Goal: Use online tool/utility: Use online tool/utility

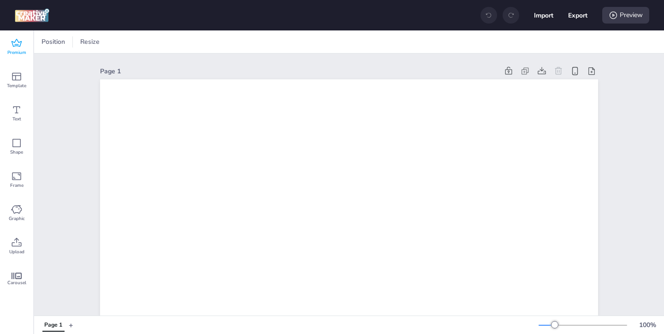
click at [24, 52] on span "Premium" at bounding box center [16, 52] width 19 height 7
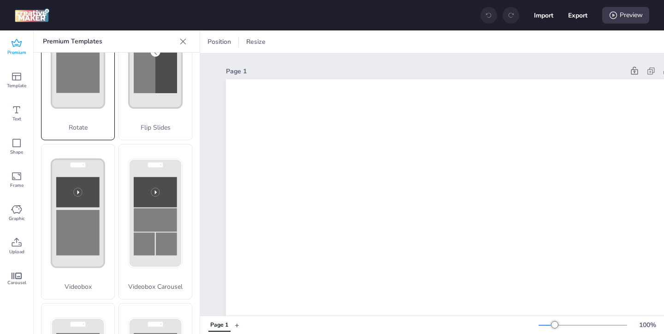
scroll to position [236, 0]
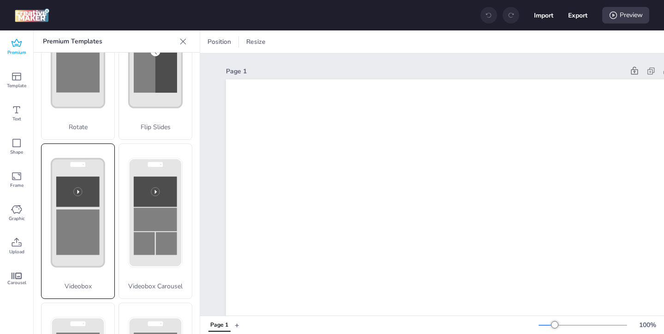
click at [96, 251] on rect at bounding box center [77, 232] width 43 height 46
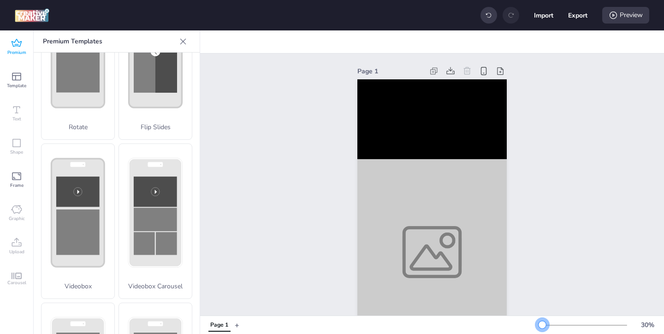
drag, startPoint x: 555, startPoint y: 326, endPoint x: 542, endPoint y: 326, distance: 12.9
click at [542, 326] on div at bounding box center [542, 324] width 7 height 7
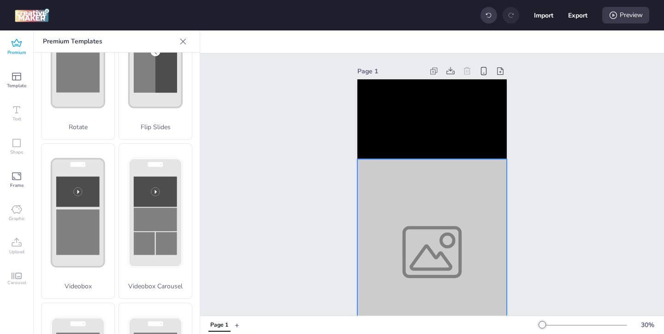
click at [434, 272] on div at bounding box center [431, 252] width 149 height 186
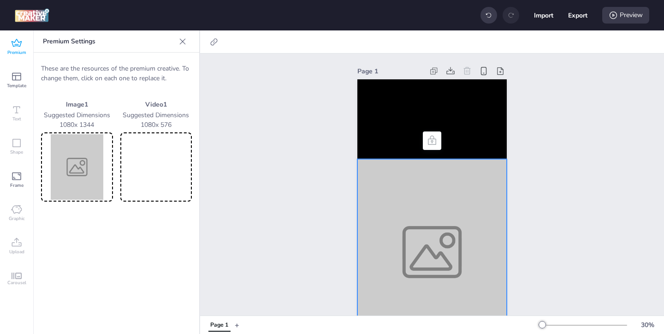
click at [82, 162] on img at bounding box center [77, 166] width 68 height 65
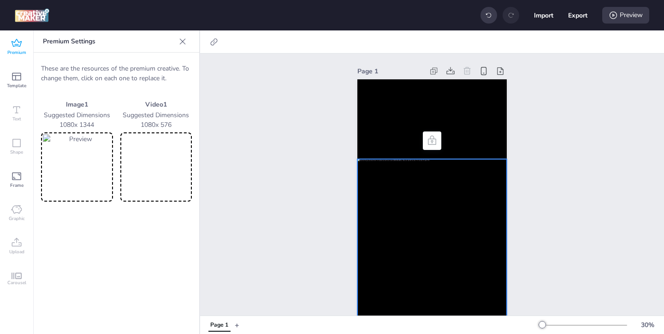
click at [99, 172] on img at bounding box center [77, 166] width 68 height 65
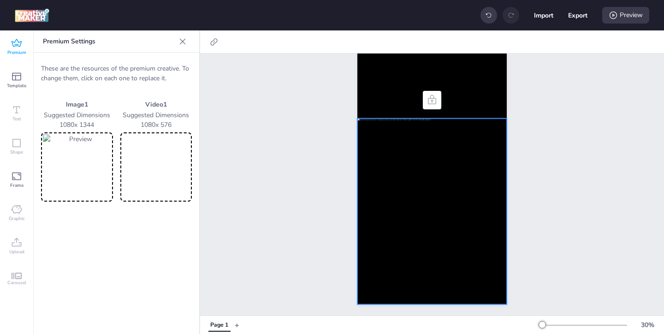
scroll to position [39, 0]
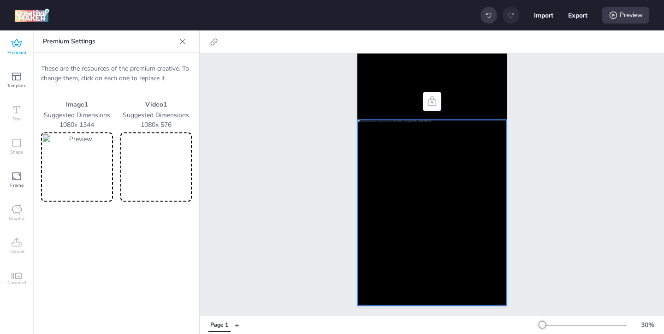
click at [81, 158] on img at bounding box center [77, 166] width 68 height 65
click at [96, 160] on img at bounding box center [77, 166] width 68 height 65
click at [85, 147] on img at bounding box center [77, 166] width 68 height 65
click at [102, 181] on img at bounding box center [77, 166] width 68 height 65
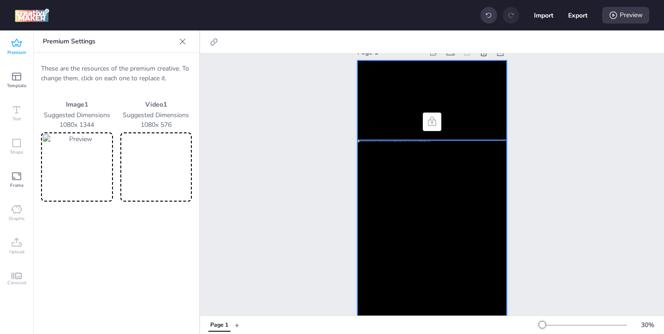
scroll to position [0, 0]
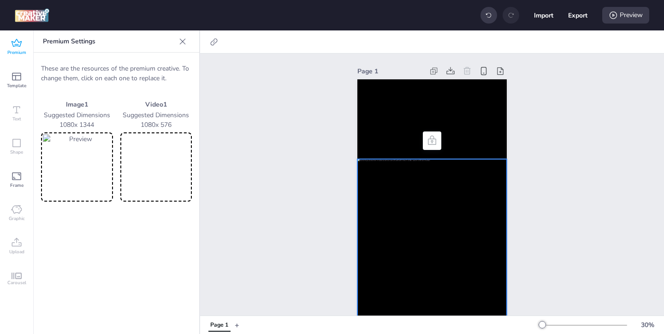
click at [160, 178] on video at bounding box center [156, 166] width 68 height 65
click at [391, 139] on video at bounding box center [431, 119] width 149 height 80
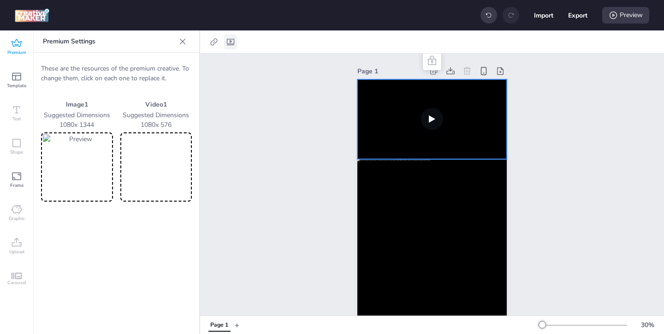
click at [228, 41] on icon at bounding box center [230, 41] width 9 height 9
select select "contain"
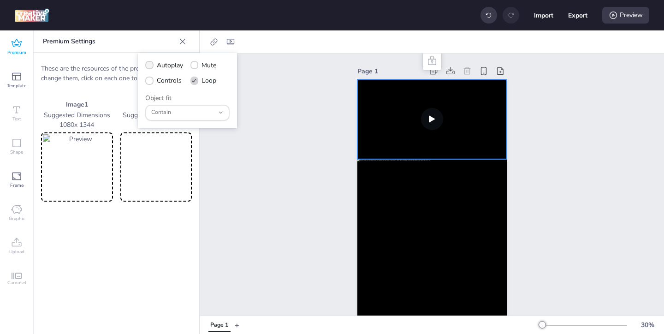
click at [159, 67] on span "Autoplay" at bounding box center [170, 65] width 26 height 10
click at [151, 67] on input "Autoplay" at bounding box center [148, 69] width 6 height 6
checkbox input "true"
click at [152, 82] on icon at bounding box center [149, 80] width 6 height 5
click at [151, 82] on input "Controls" at bounding box center [148, 84] width 6 height 6
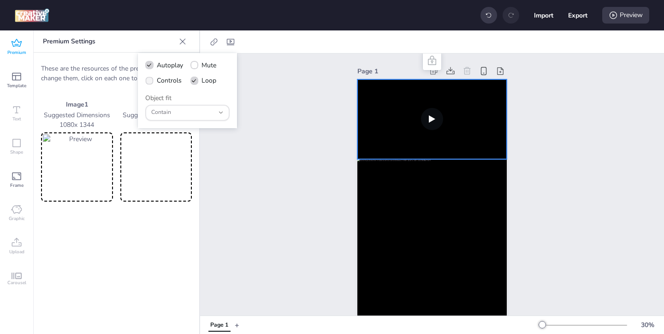
checkbox input "true"
click at [213, 42] on icon at bounding box center [213, 41] width 9 height 9
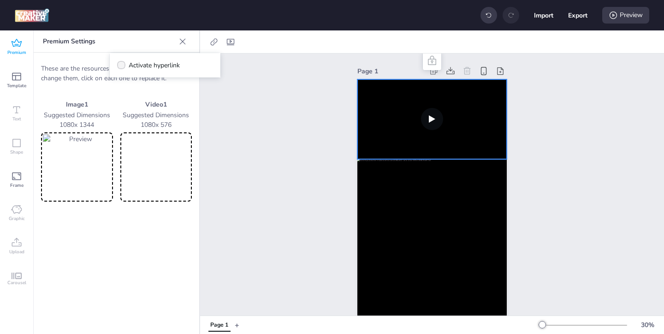
click at [123, 61] on span at bounding box center [121, 65] width 8 height 8
click at [123, 66] on input "Activate hyperlink" at bounding box center [120, 69] width 6 height 6
checkbox input "true"
drag, startPoint x: 189, startPoint y: 111, endPoint x: 152, endPoint y: 88, distance: 43.1
click at [154, 89] on div "Link HREF Click Tag [URL][DOMAIN_NAME]" at bounding box center [165, 97] width 96 height 46
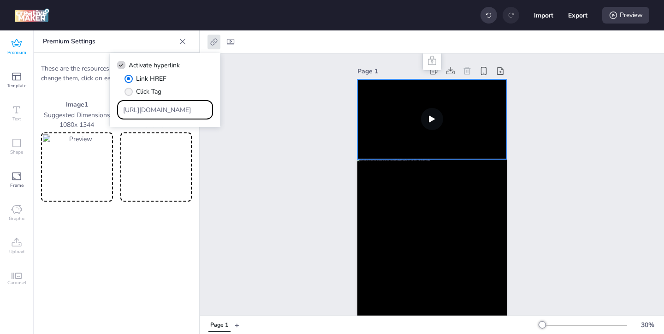
paste input "[DOMAIN_NAME][URL][PERSON_NAME][PERSON_NAME]"
type input "[URL][DOMAIN_NAME][PERSON_NAME][PERSON_NAME]"
click at [342, 201] on div "Page 1" at bounding box center [432, 204] width 201 height 302
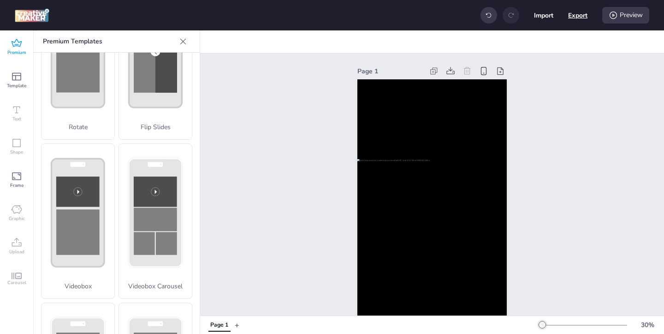
click at [575, 15] on button "Export" at bounding box center [577, 15] width 19 height 19
select select "html"
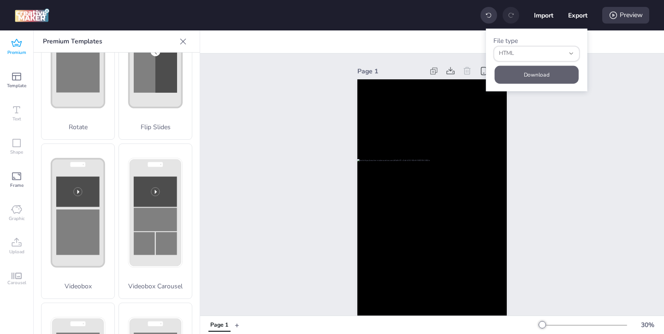
click at [522, 79] on button "Download" at bounding box center [537, 74] width 84 height 18
click at [621, 14] on div "Preview" at bounding box center [625, 15] width 47 height 17
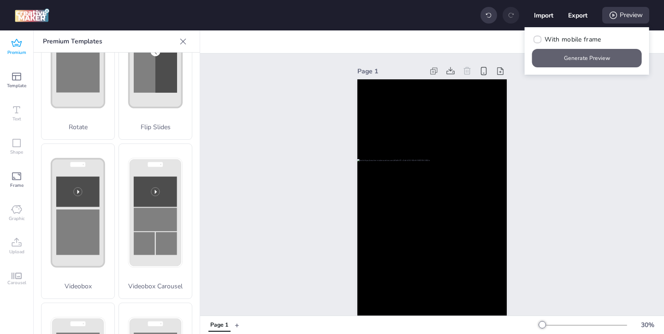
click at [591, 58] on button "Generate Preview" at bounding box center [587, 58] width 110 height 18
click at [558, 95] on div "Page 1" at bounding box center [432, 204] width 464 height 302
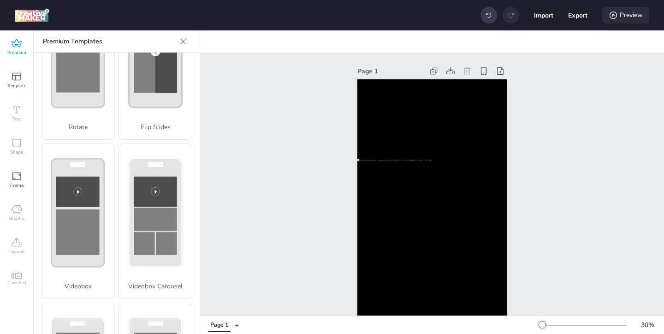
click at [619, 17] on div "Preview" at bounding box center [625, 15] width 47 height 17
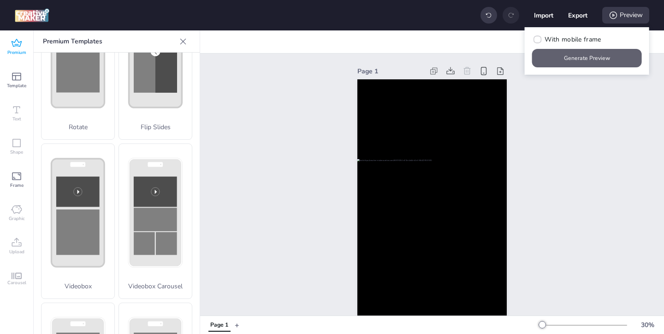
click at [593, 59] on button "Generate Preview" at bounding box center [587, 58] width 110 height 18
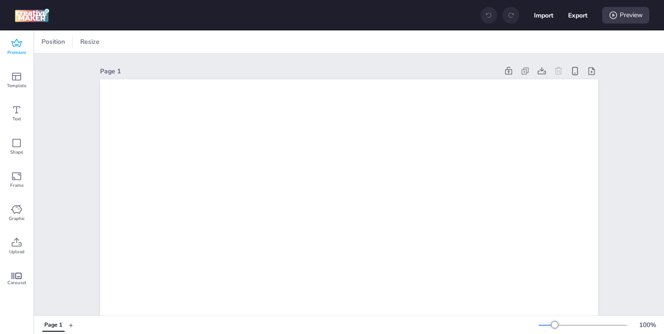
click at [19, 42] on icon at bounding box center [17, 43] width 10 height 8
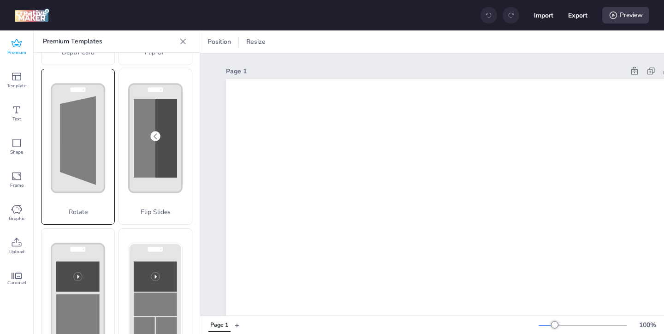
scroll to position [274, 0]
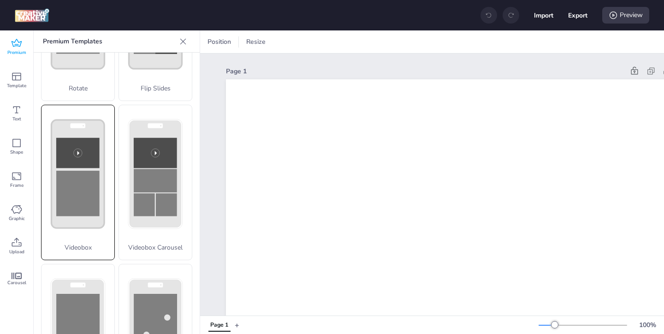
click at [78, 214] on rect at bounding box center [77, 194] width 43 height 46
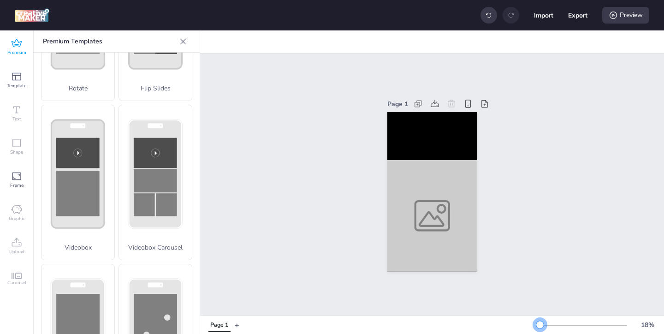
drag, startPoint x: 555, startPoint y: 325, endPoint x: 540, endPoint y: 325, distance: 15.2
click at [540, 325] on div at bounding box center [539, 324] width 7 height 7
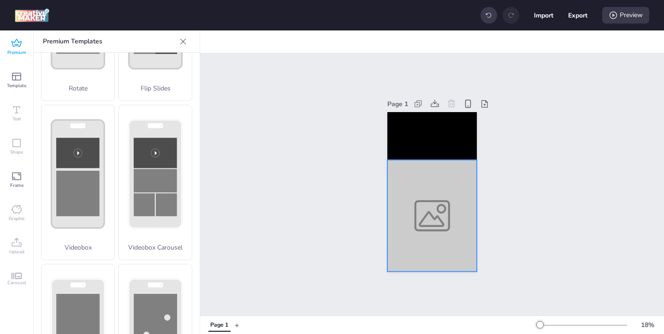
click at [426, 234] on div at bounding box center [431, 216] width 89 height 112
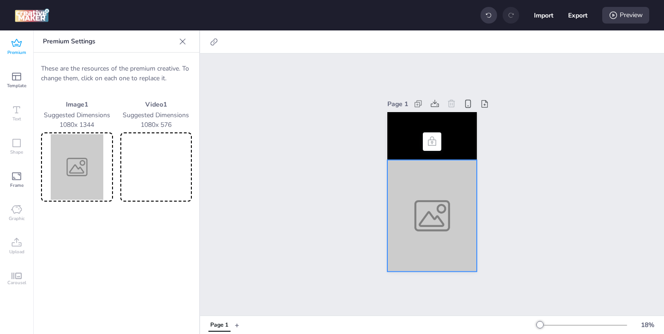
click at [78, 175] on img at bounding box center [77, 166] width 68 height 65
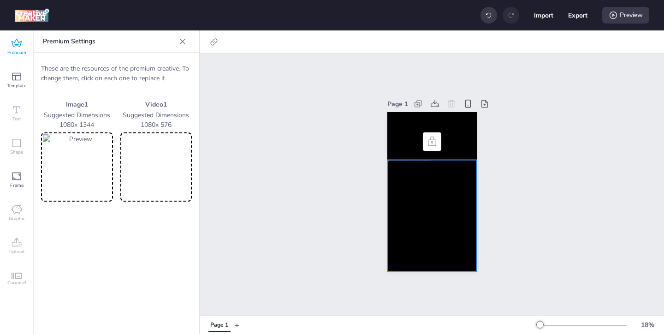
click at [160, 169] on video at bounding box center [156, 166] width 68 height 65
click at [412, 145] on video at bounding box center [431, 136] width 89 height 48
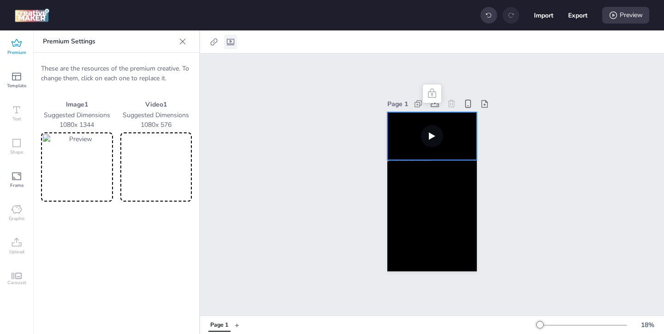
click at [231, 41] on icon at bounding box center [230, 42] width 7 height 6
select select "contain"
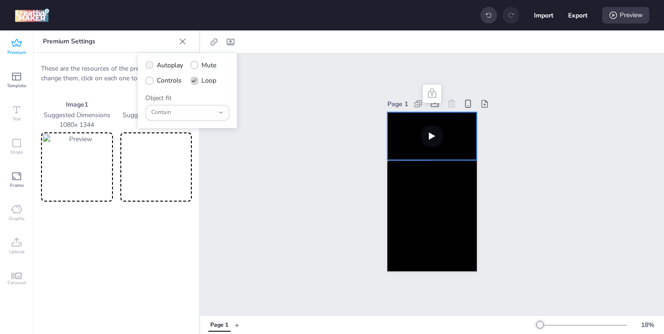
click at [157, 65] on span "Autoplay" at bounding box center [170, 65] width 26 height 10
click at [151, 66] on input "Autoplay" at bounding box center [148, 69] width 6 height 6
checkbox input "true"
click at [151, 78] on icon at bounding box center [149, 80] width 6 height 5
click at [151, 81] on input "Controls" at bounding box center [148, 84] width 6 height 6
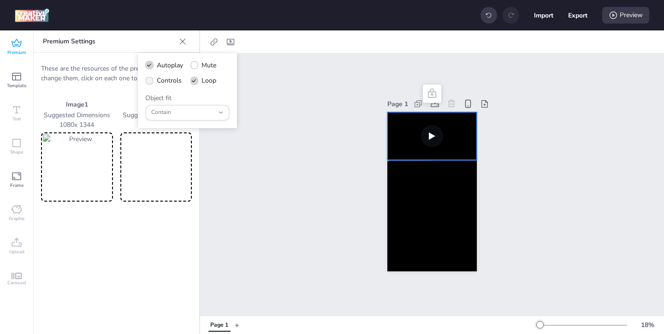
checkbox input "true"
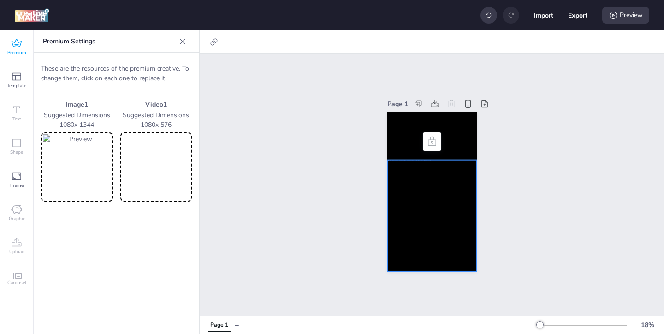
click at [412, 178] on div at bounding box center [431, 216] width 89 height 112
click at [625, 16] on div "Preview" at bounding box center [625, 15] width 47 height 17
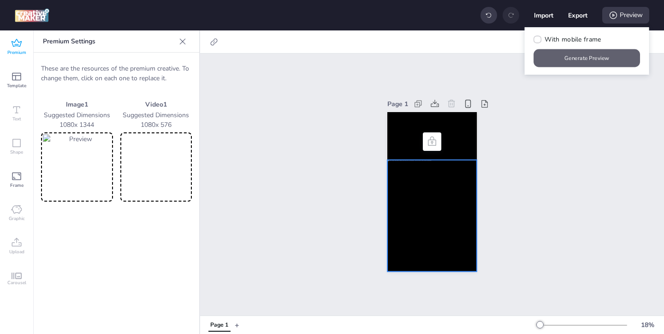
click at [578, 55] on button "Generate Preview" at bounding box center [587, 58] width 107 height 18
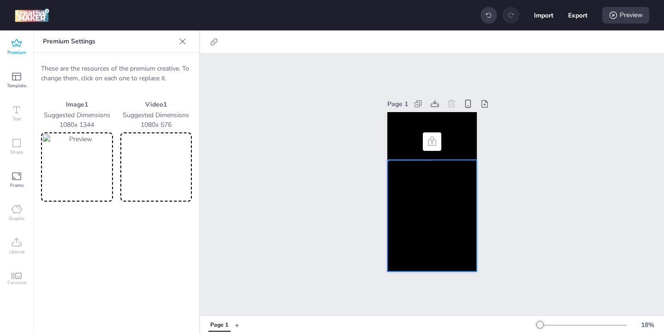
click at [89, 173] on img at bounding box center [77, 166] width 68 height 65
click at [465, 125] on video at bounding box center [431, 136] width 89 height 48
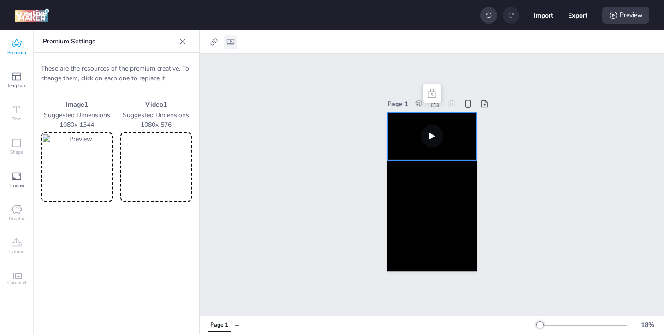
click at [228, 44] on icon at bounding box center [230, 41] width 9 height 9
select select "contain"
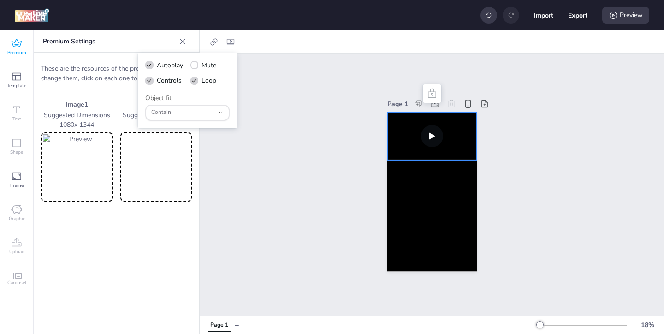
click at [309, 147] on div "Page 1" at bounding box center [432, 184] width 464 height 262
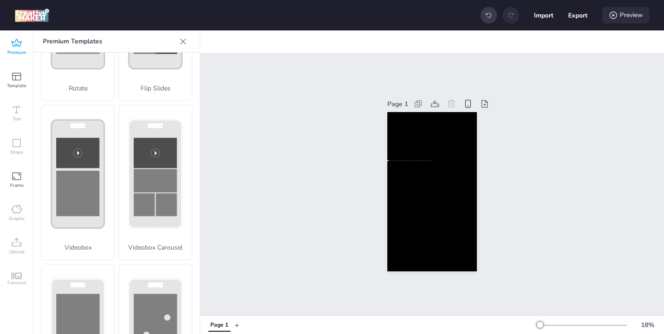
click at [618, 17] on div "Preview" at bounding box center [625, 15] width 47 height 17
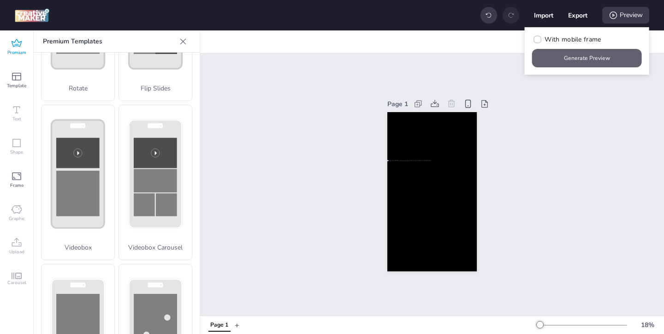
click at [589, 58] on button "Generate Preview" at bounding box center [587, 58] width 110 height 18
